Goal: Task Accomplishment & Management: Use online tool/utility

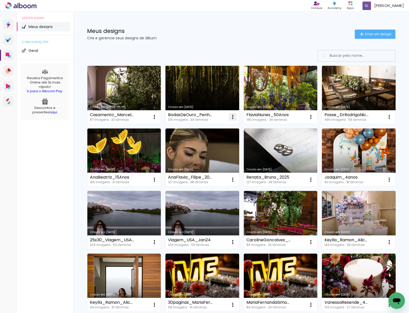
click at [233, 117] on iron-icon at bounding box center [233, 117] width 6 height 6
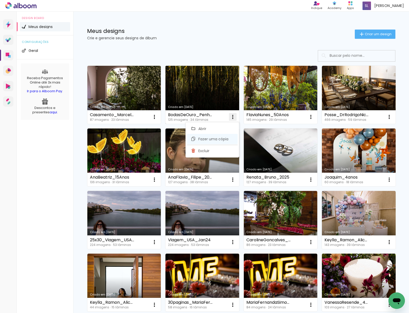
click at [216, 139] on span "Fazer uma cópia" at bounding box center [214, 139] width 30 height 4
type input "Cópia de BodasDeOuro_PenhaElesier"
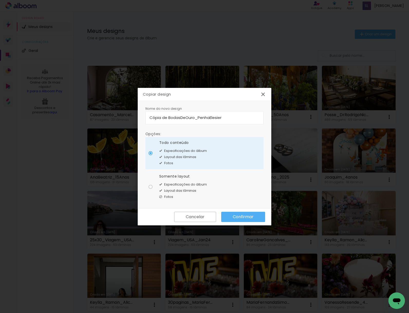
click at [243, 221] on paper-button "Confirmar" at bounding box center [243, 217] width 44 height 10
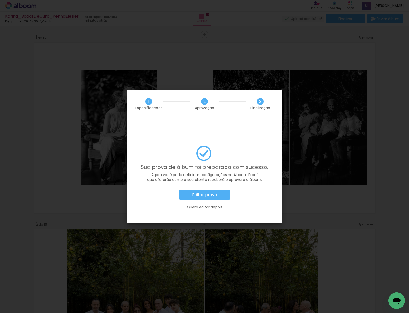
click at [213, 190] on paper-button "Editar prova" at bounding box center [205, 195] width 51 height 10
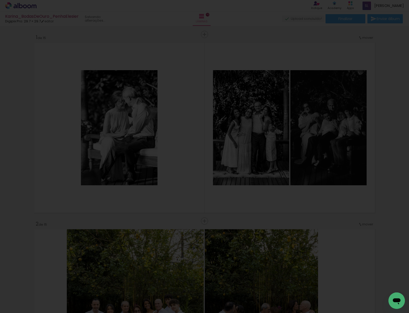
click at [0, 0] on iron-overlay-backdrop at bounding box center [204, 156] width 409 height 313
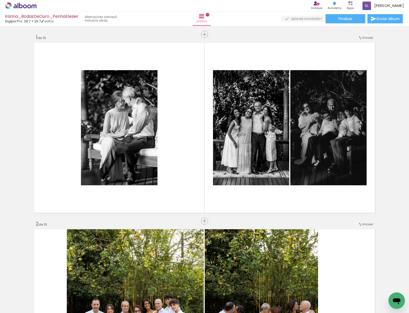
click at [19, 5] on icon at bounding box center [21, 5] width 4 height 5
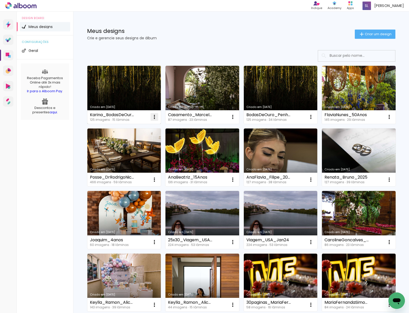
click at [155, 118] on iron-icon at bounding box center [155, 117] width 6 height 6
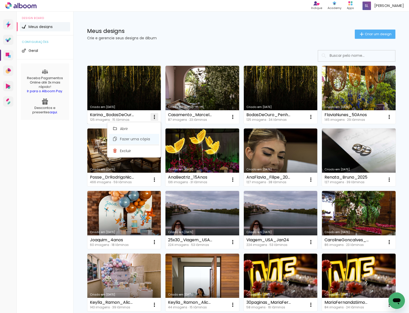
click at [133, 140] on span "Fazer uma cópia" at bounding box center [135, 139] width 30 height 4
type input "Cópia de Karina_BodasDeOuro_PenhaElesier"
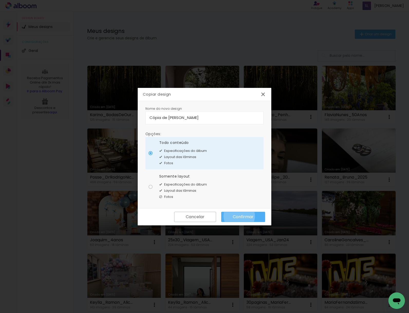
click at [0, 0] on slot "Confirmar" at bounding box center [0, 0] width 0 height 0
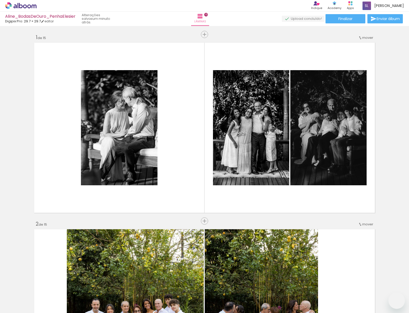
click at [354, 21] on paper-button "Finalizar" at bounding box center [346, 18] width 40 height 9
click at [351, 19] on span "Finalizar" at bounding box center [346, 19] width 14 height 4
click at [350, 23] on div "Aline_BodasDeOuro_PenhaElesier Digipix Pro: 29.7 × 29.7 editar um minuto atrás.…" at bounding box center [204, 13] width 409 height 26
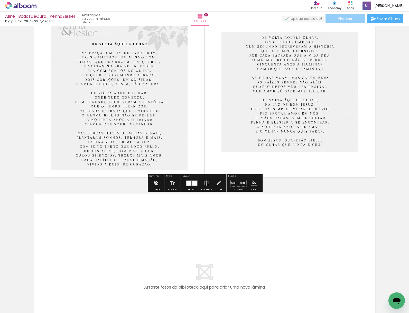
click at [352, 20] on paper-button "Finalizar" at bounding box center [346, 18] width 40 height 9
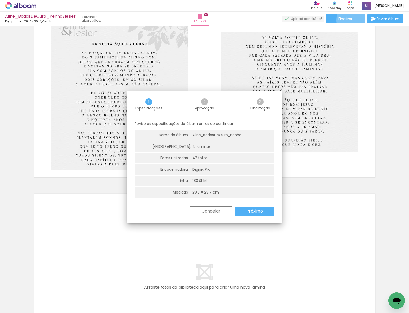
scroll to position [0, 889]
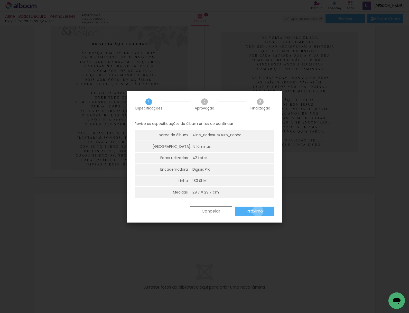
click at [0, 0] on slot "Próximo" at bounding box center [0, 0] width 0 height 0
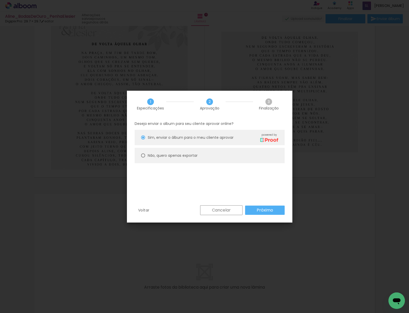
click at [0, 0] on slot "Próximo" at bounding box center [0, 0] width 0 height 0
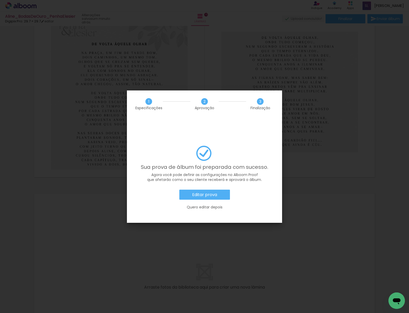
click at [0, 0] on slot "Editar prova" at bounding box center [0, 0] width 0 height 0
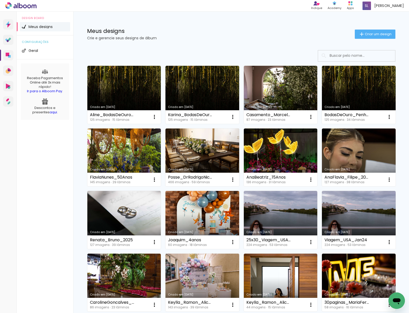
click at [186, 31] on h1 "Meus designs" at bounding box center [221, 30] width 268 height 5
click at [29, 5] on icon at bounding box center [29, 6] width 4 height 4
